Goal: Task Accomplishment & Management: Manage account settings

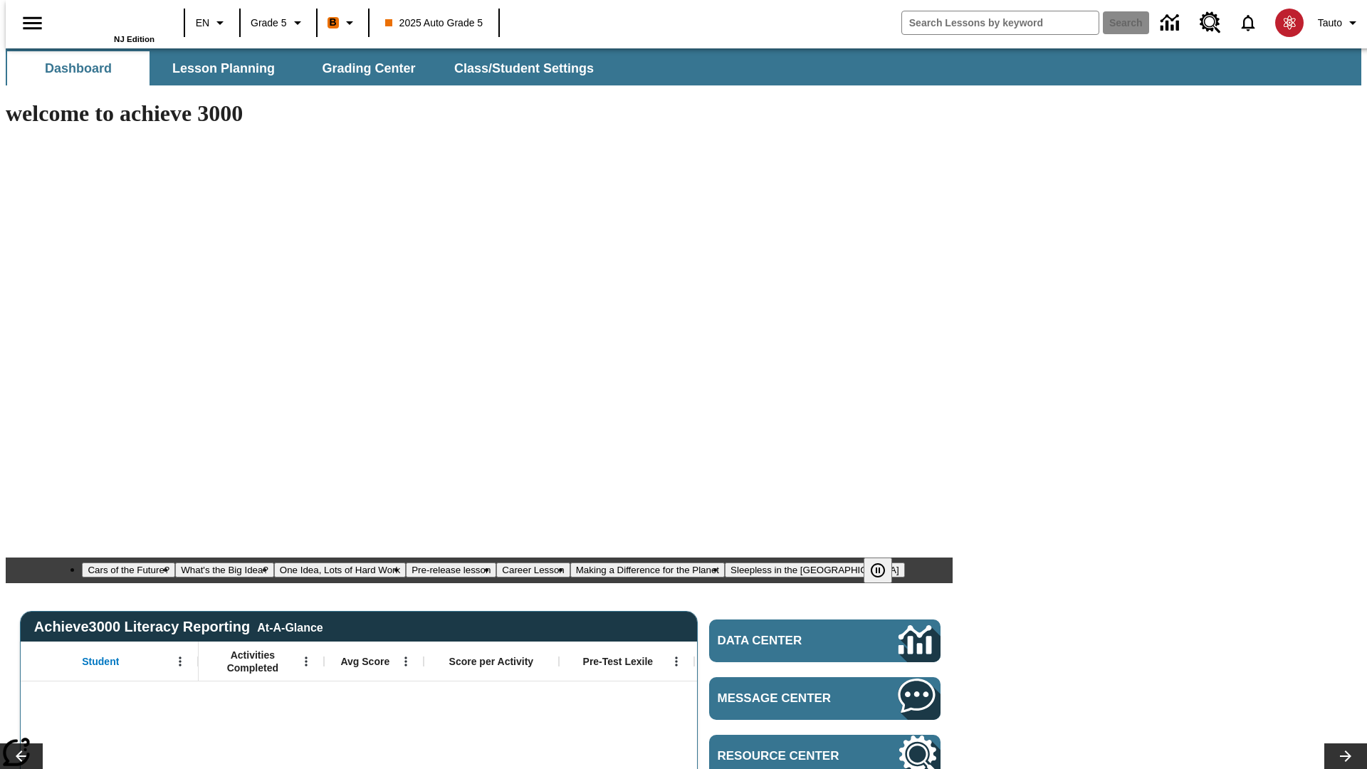
type input "-1"
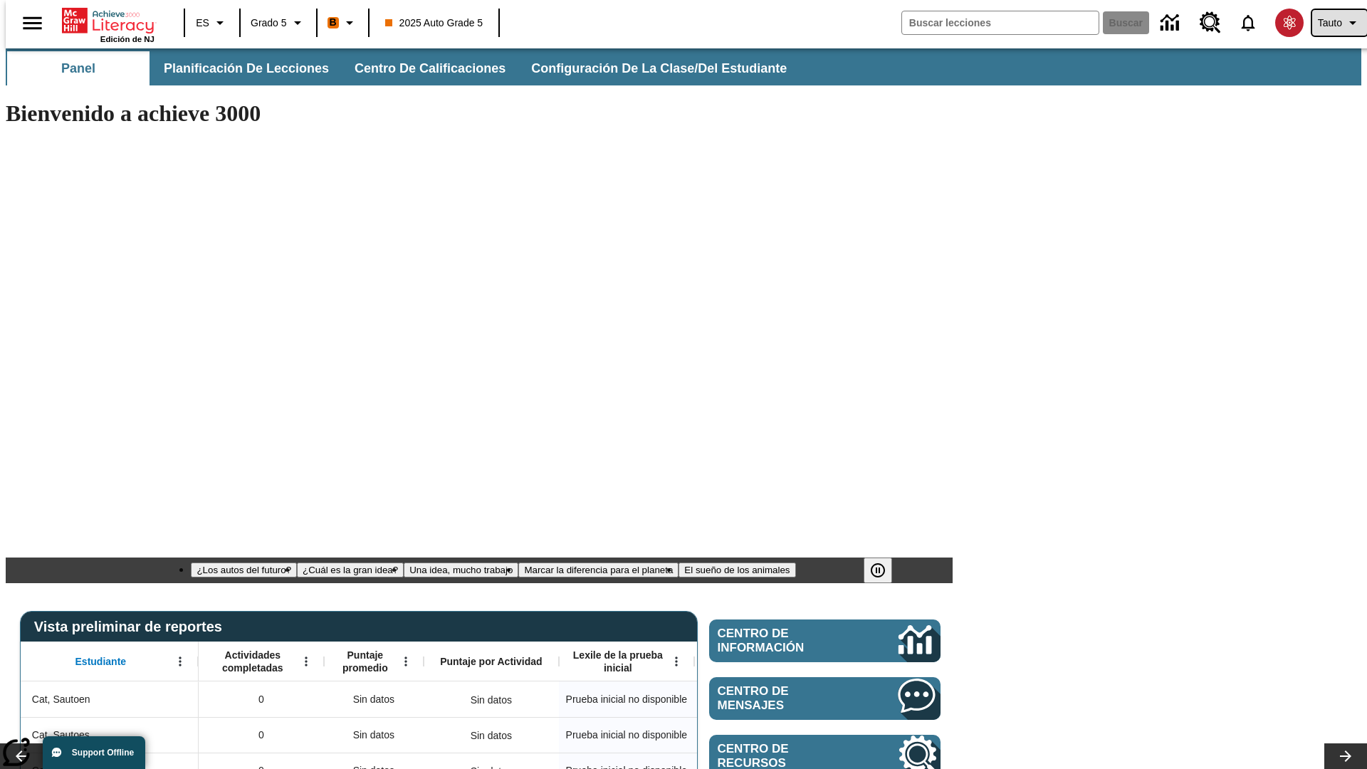
click at [1332, 23] on span "Tauto" at bounding box center [1330, 23] width 24 height 15
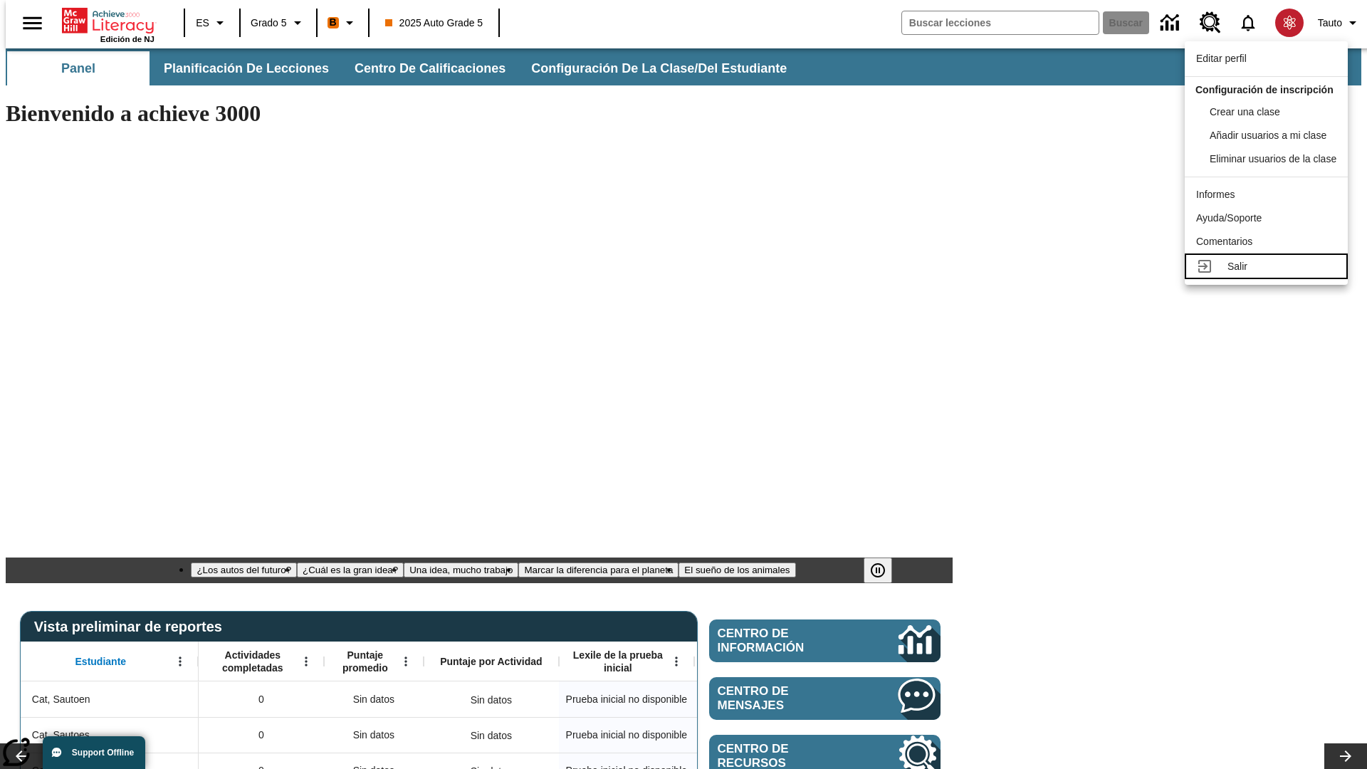
click at [1271, 274] on div "Salir" at bounding box center [1282, 266] width 109 height 15
